Goal: Transaction & Acquisition: Purchase product/service

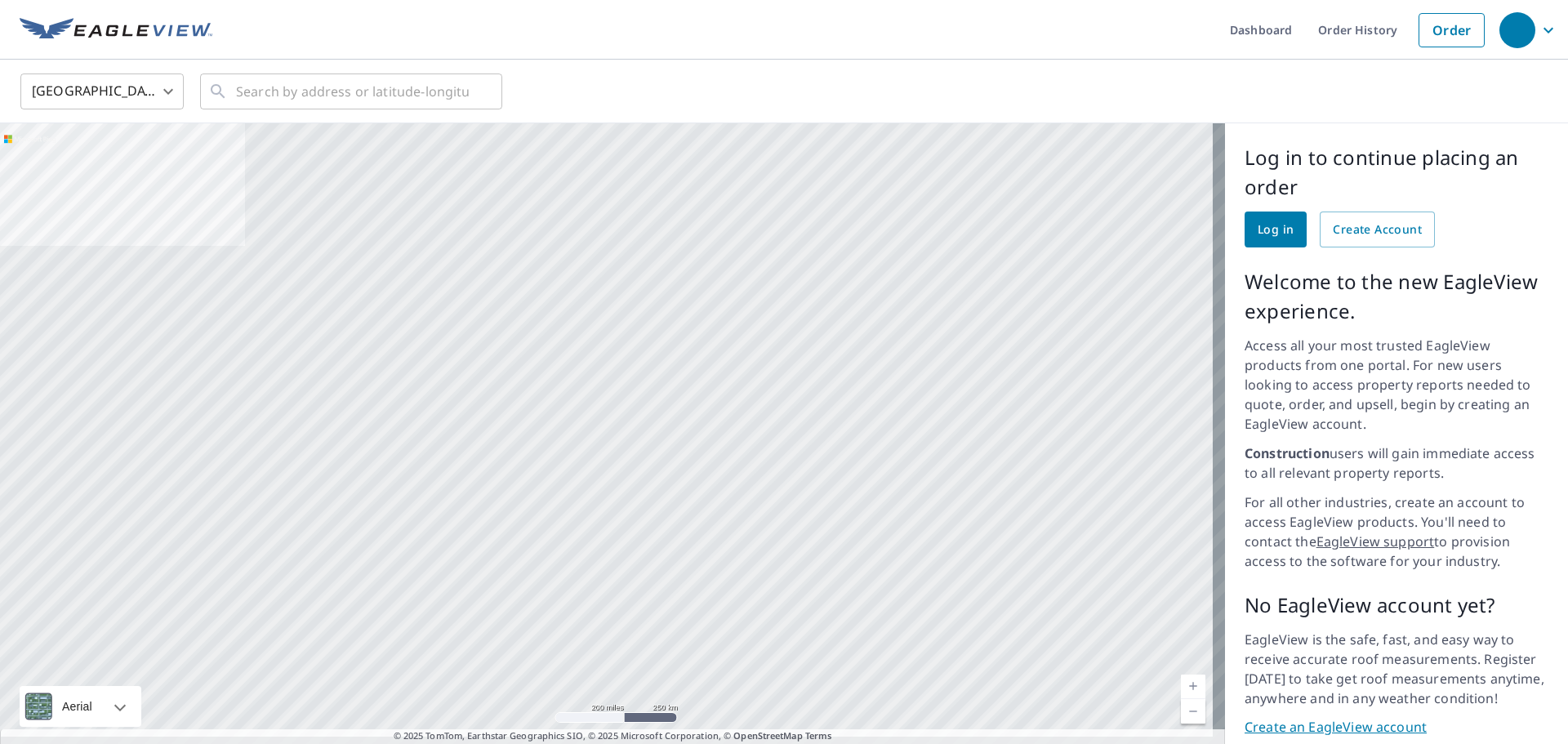
click at [1257, 227] on span "Log in" at bounding box center [1275, 230] width 36 height 20
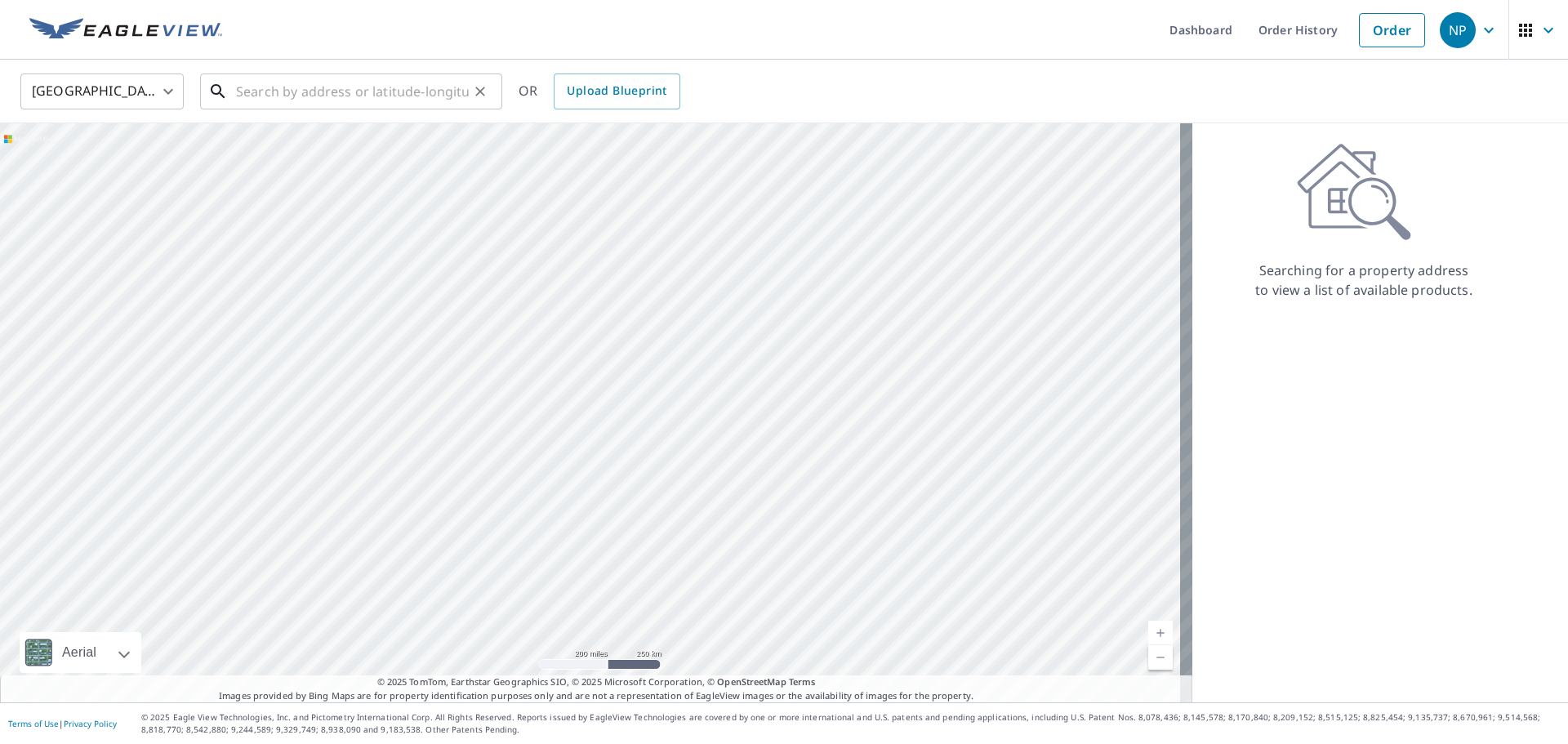
click at [389, 90] on input "text" at bounding box center [352, 91] width 232 height 45
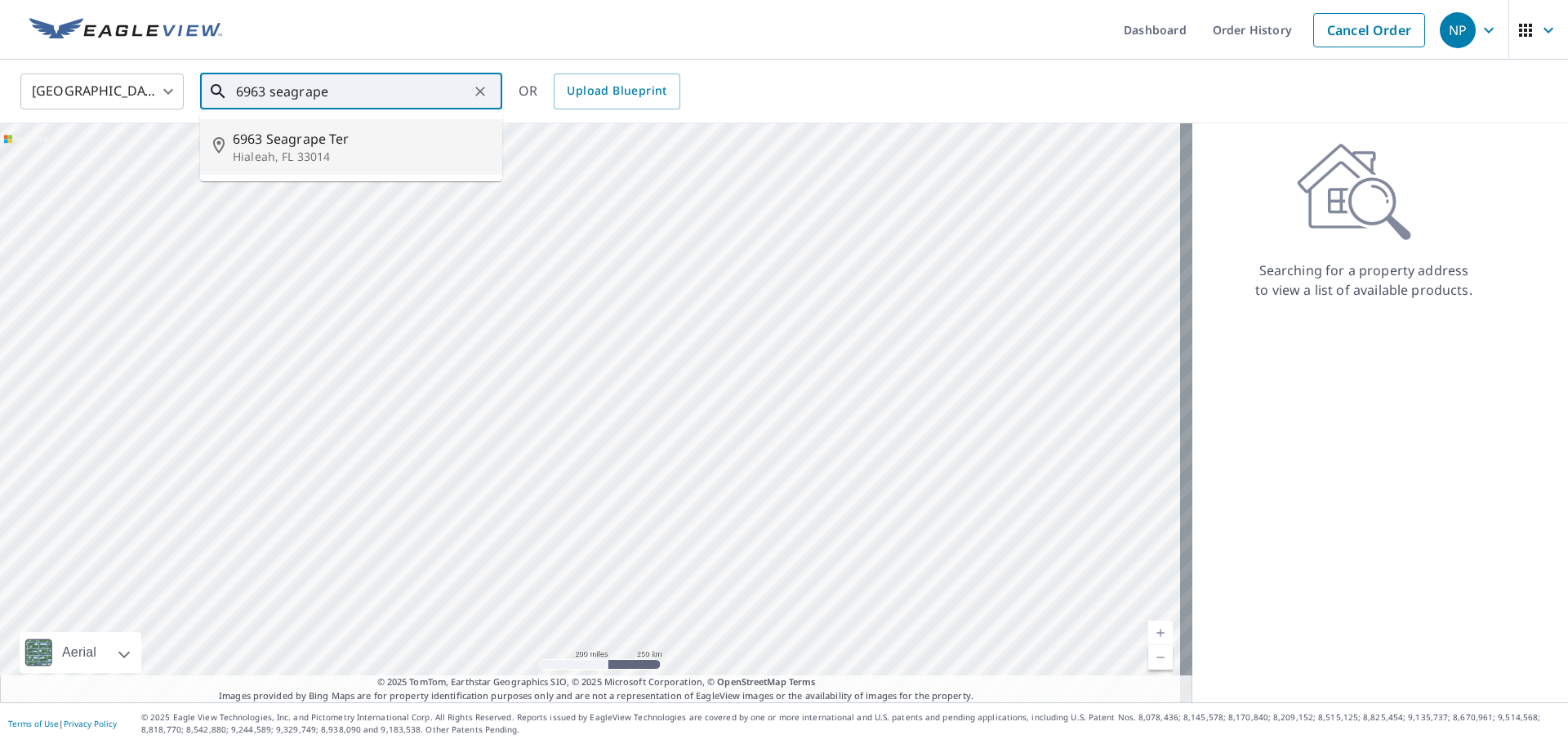
click at [318, 146] on span "6963 Seagrape Ter" at bounding box center [360, 138] width 257 height 19
type input "6963 Seagrape Ter Hialeah, FL 33014"
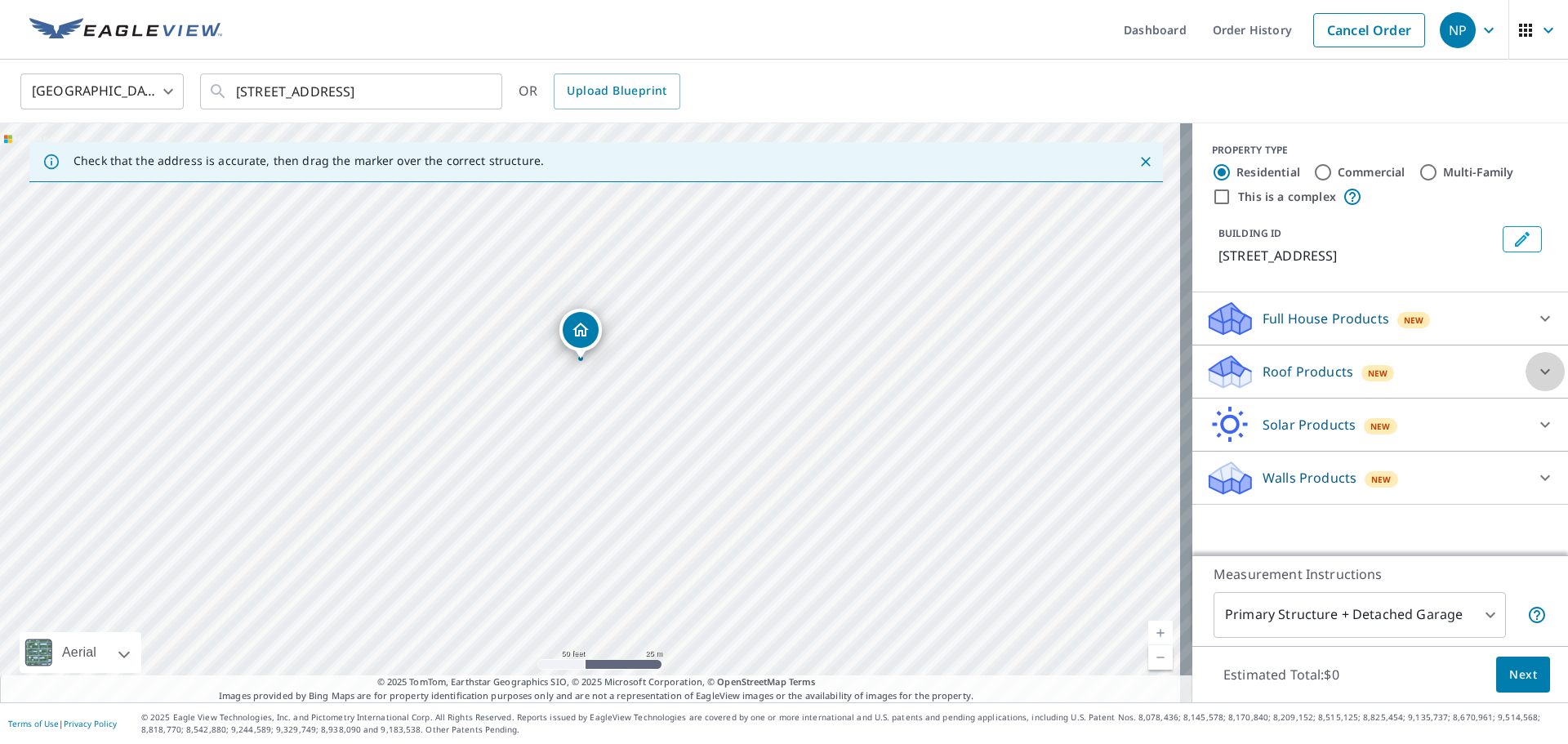
click at [1535, 369] on icon at bounding box center [1544, 371] width 19 height 19
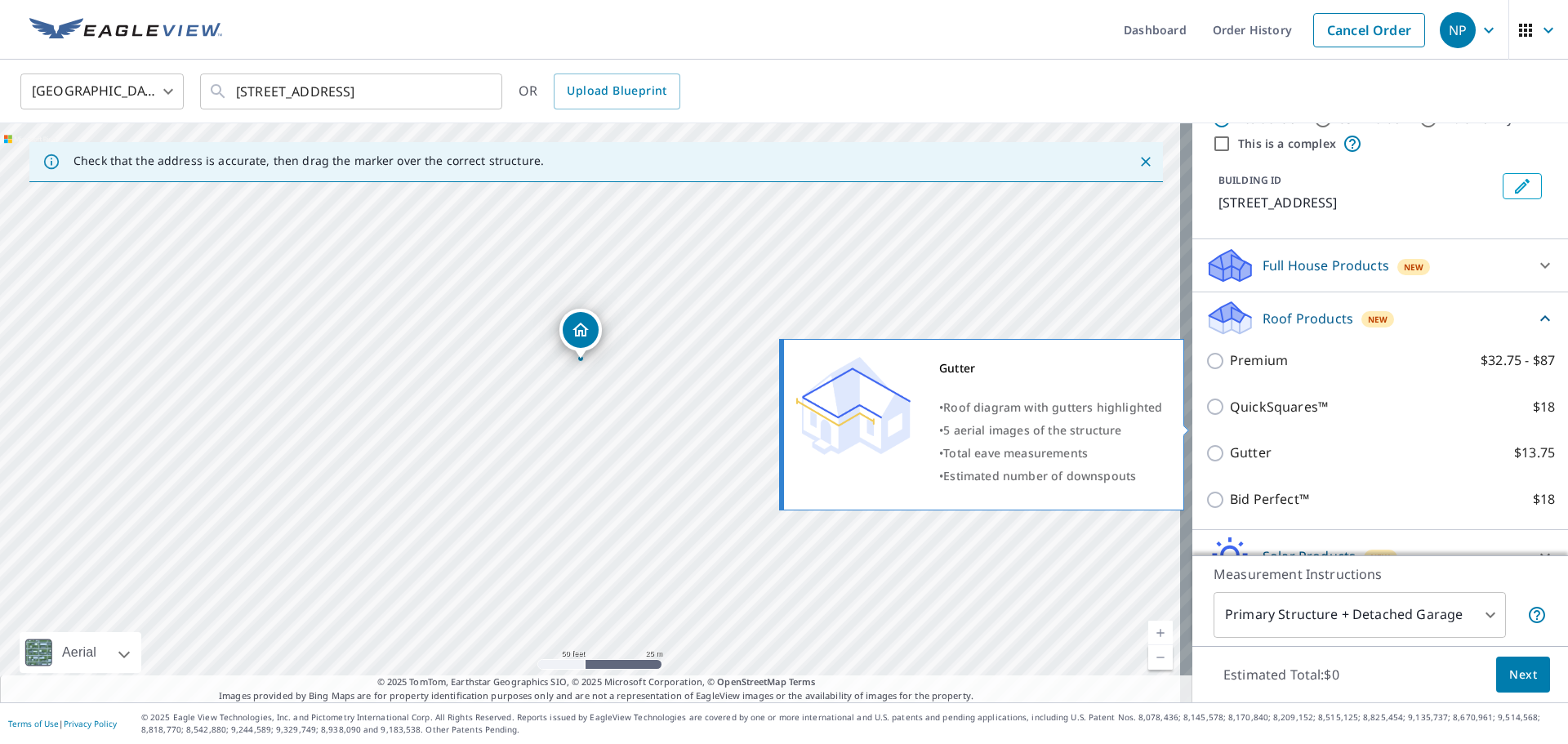
scroll to position [82, 0]
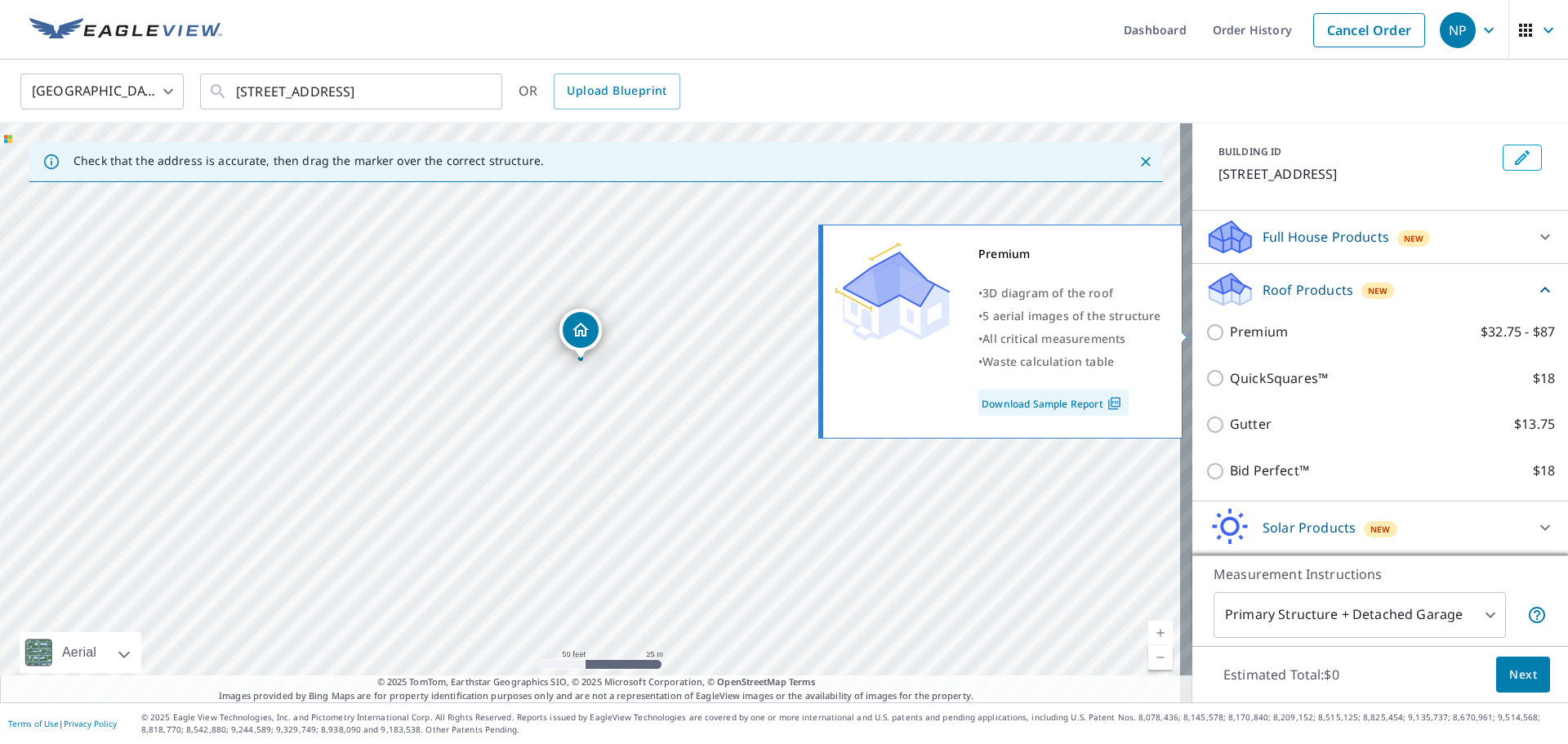
click at [1205, 332] on input "Premium $32.75 - $87" at bounding box center [1217, 332] width 24 height 19
checkbox input "true"
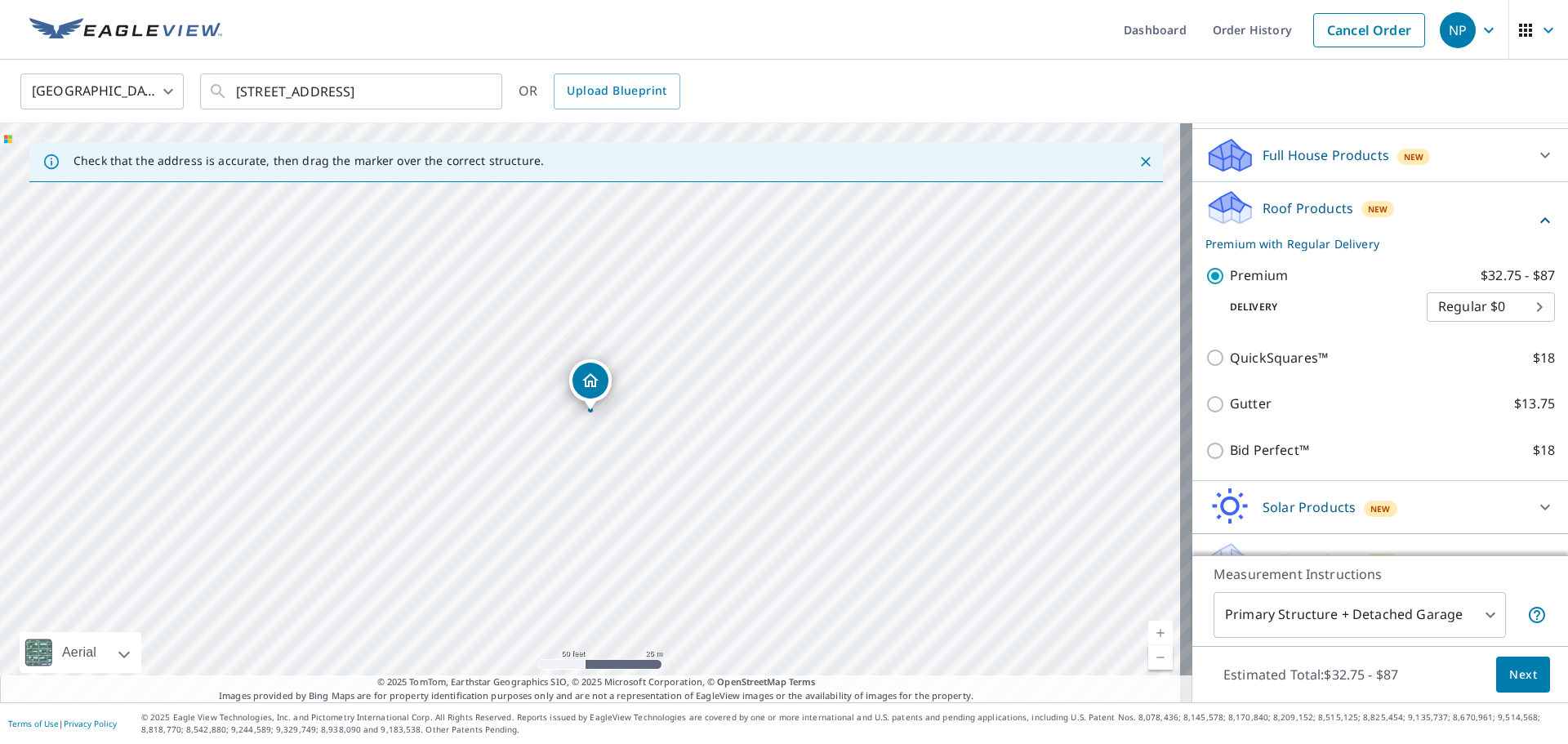
scroll to position [195, 0]
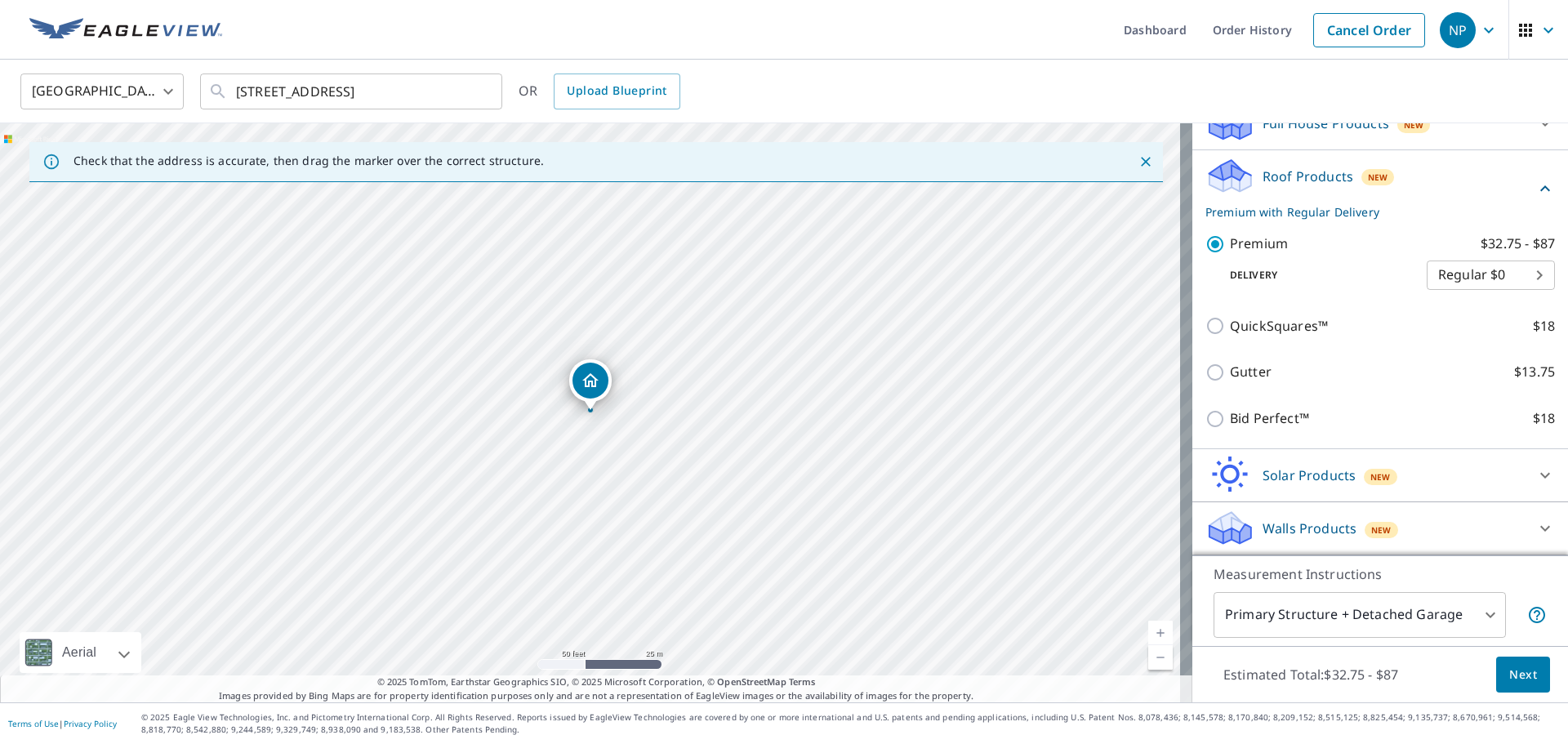
click at [1511, 670] on span "Next" at bounding box center [1523, 675] width 28 height 20
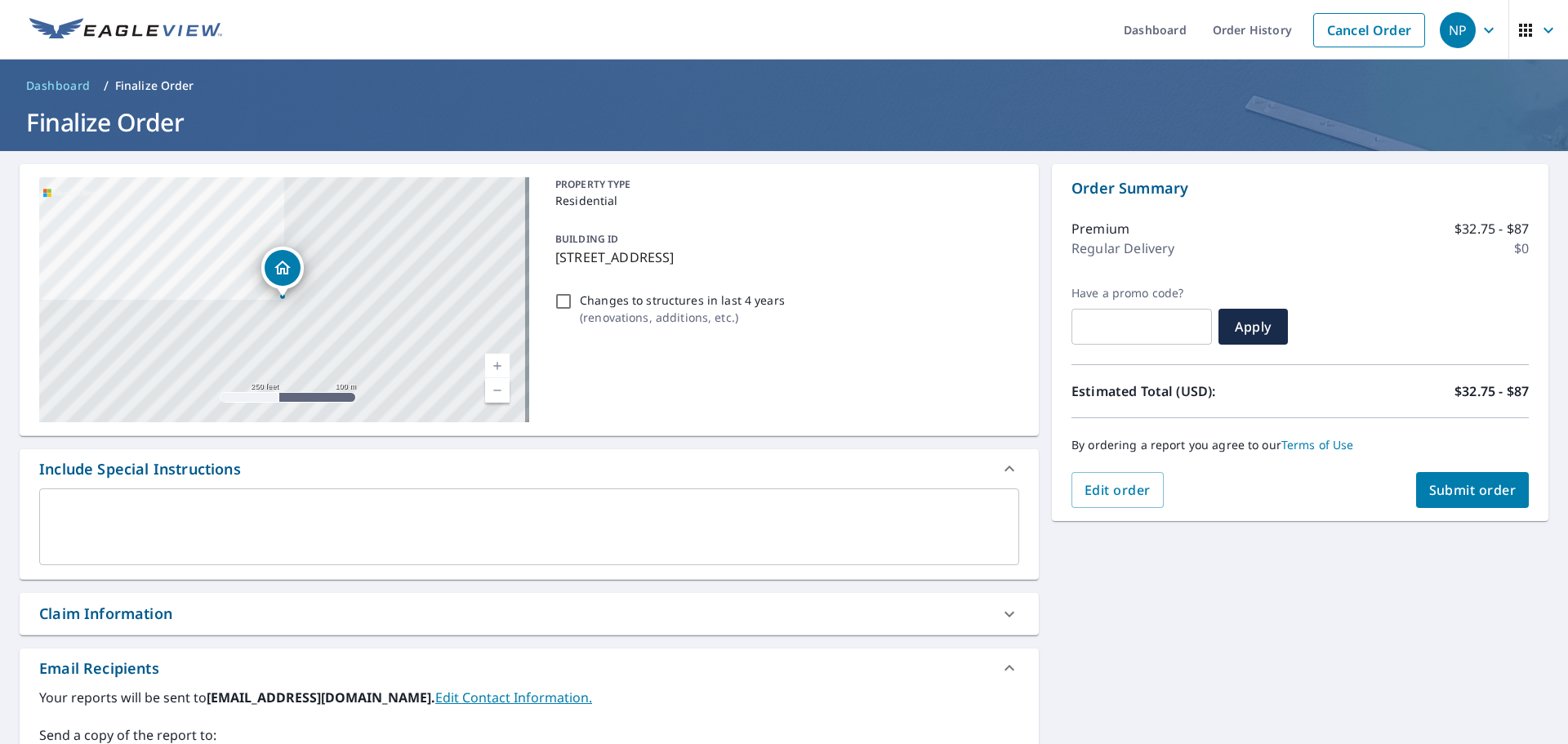
click at [1457, 492] on span "Submit order" at bounding box center [1473, 489] width 88 height 18
